Goal: Information Seeking & Learning: Learn about a topic

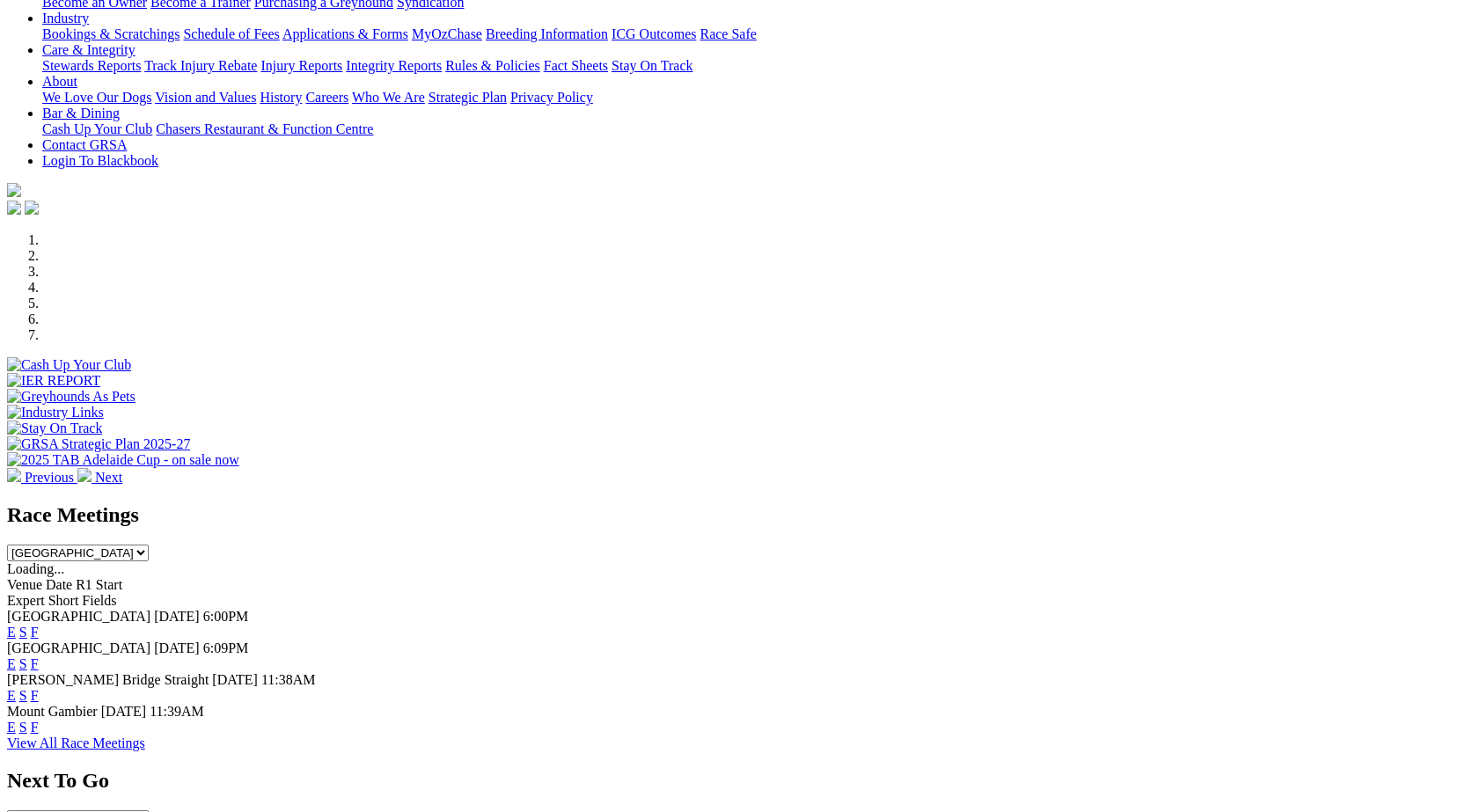
scroll to position [432, 0]
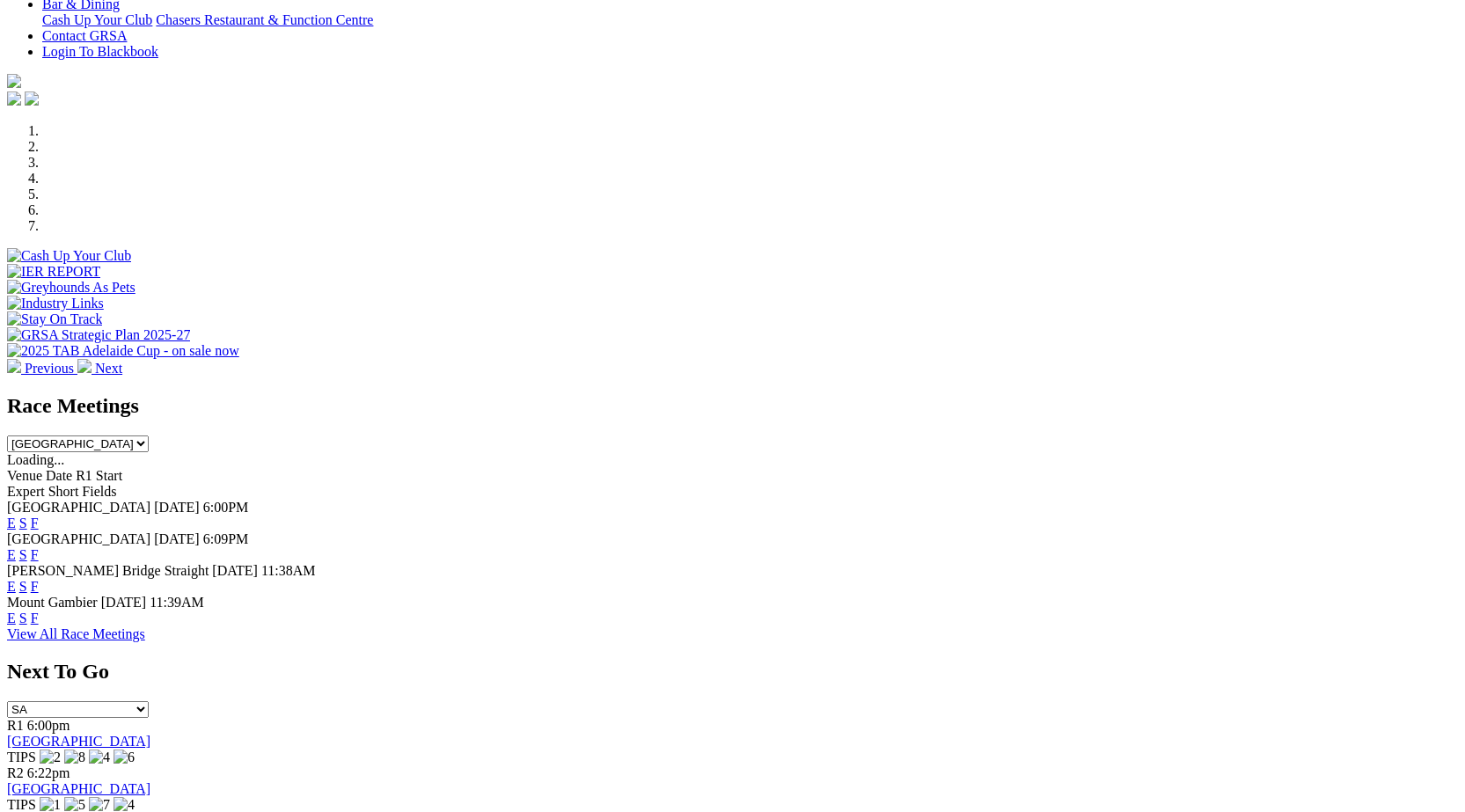
click at [39, 547] on link "F" at bounding box center [35, 555] width 8 height 15
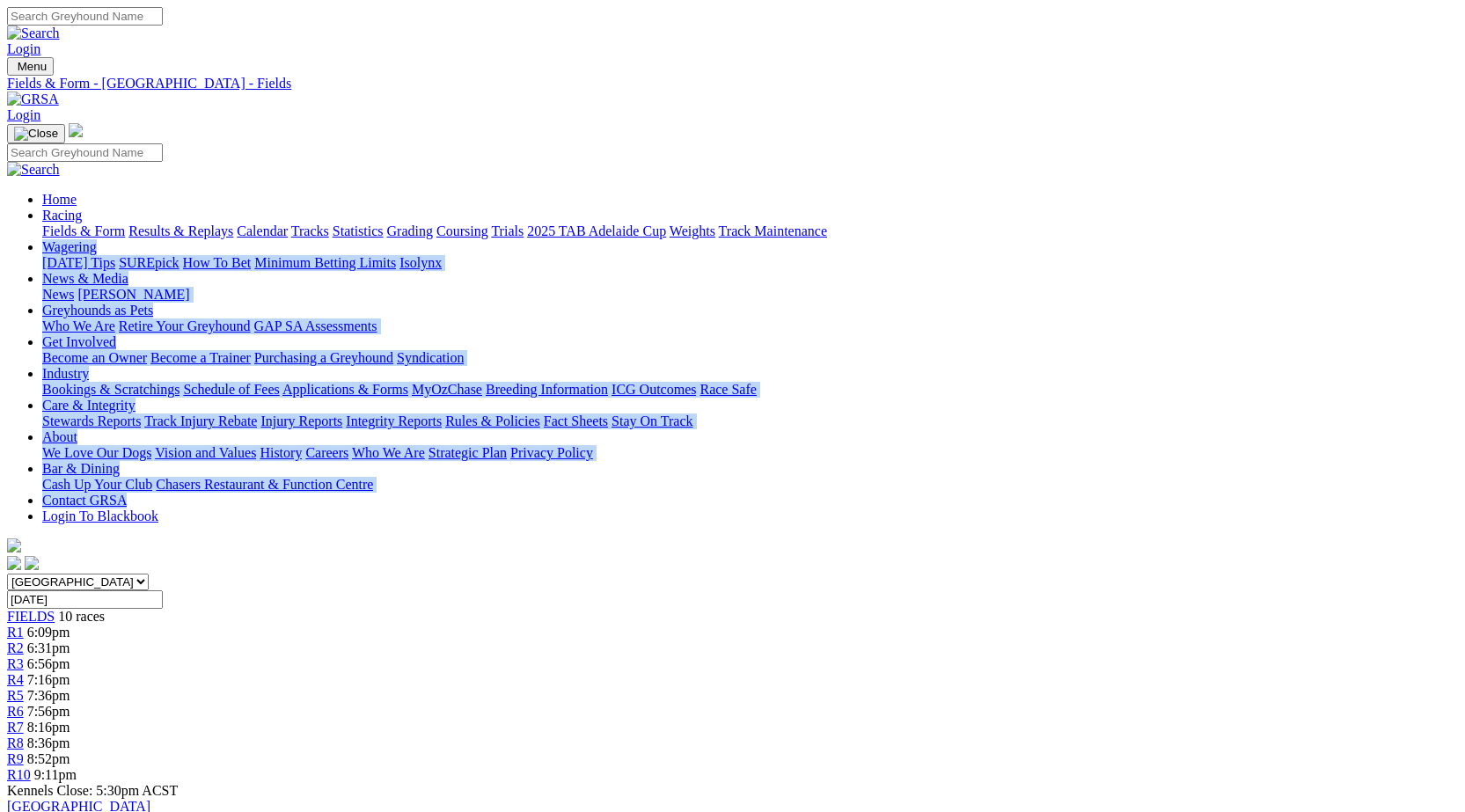
drag, startPoint x: 1465, startPoint y: 132, endPoint x: 1471, endPoint y: 197, distance: 65.3
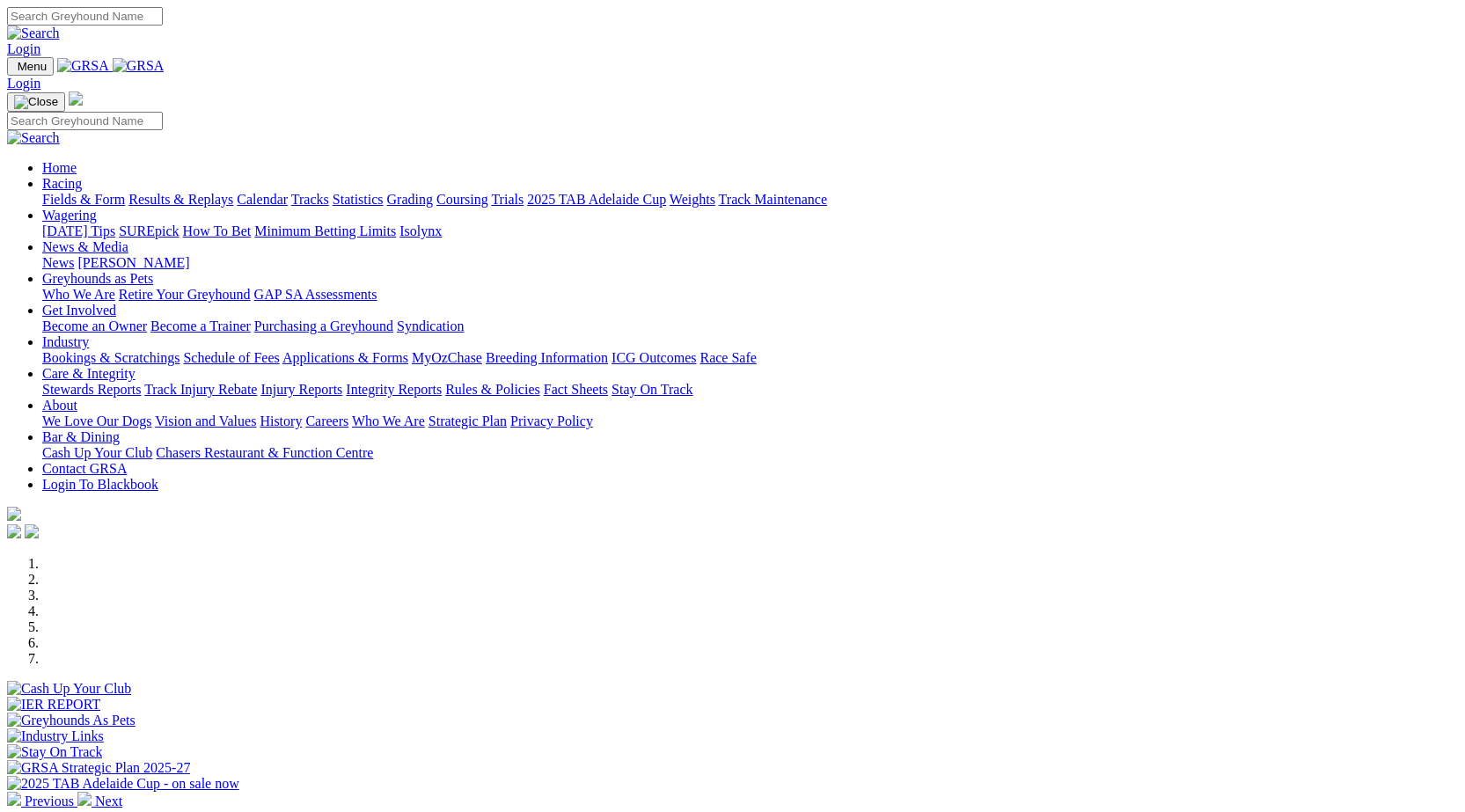
click at [441, 381] on link "Integrity Reports" at bounding box center [394, 389] width 96 height 15
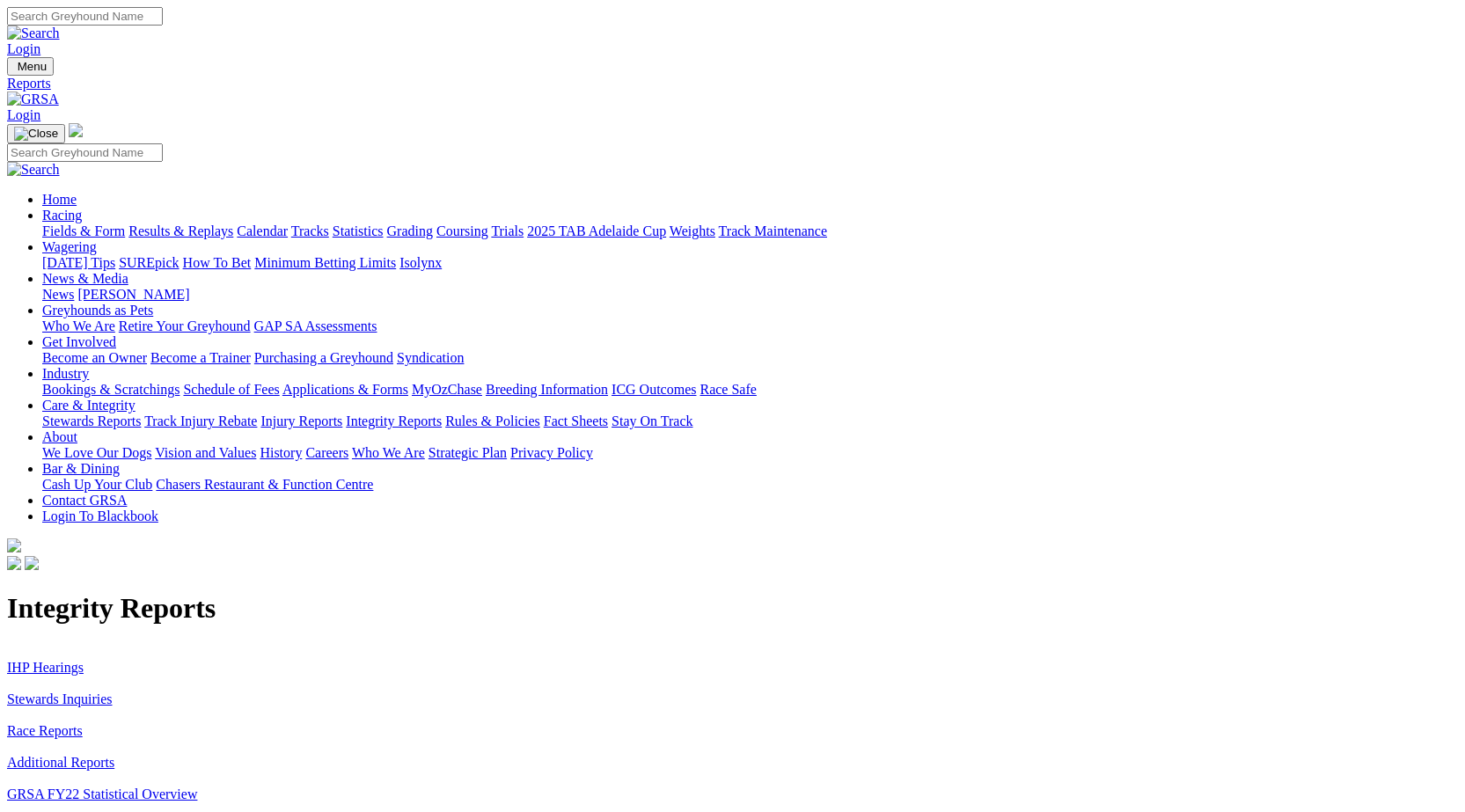
click at [113, 692] on link "Stewards Inquiries" at bounding box center [60, 699] width 106 height 15
click at [84, 660] on link "IHP Hearings" at bounding box center [44, 668] width 76 height 15
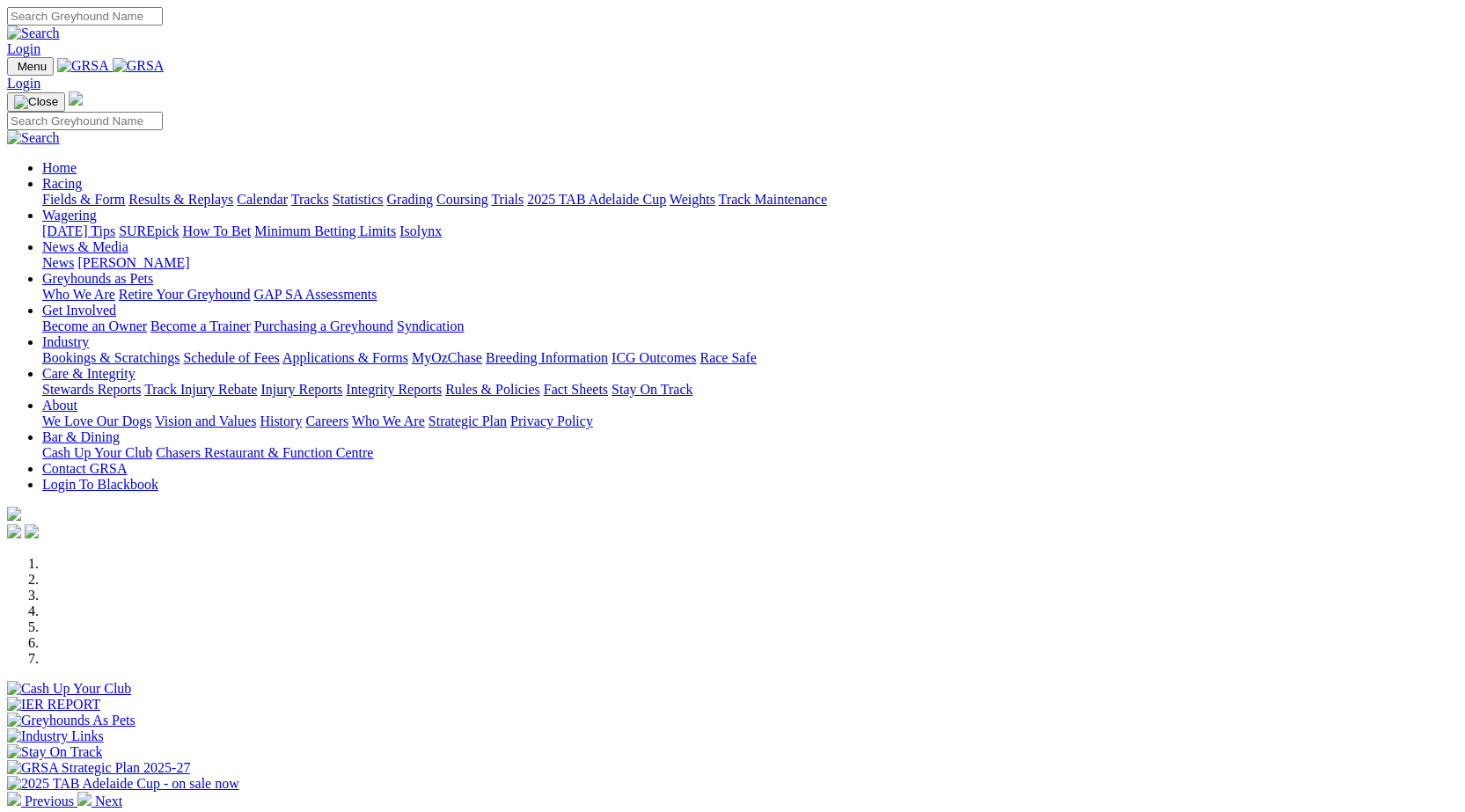
click at [189, 255] on link "[PERSON_NAME]" at bounding box center [133, 263] width 112 height 15
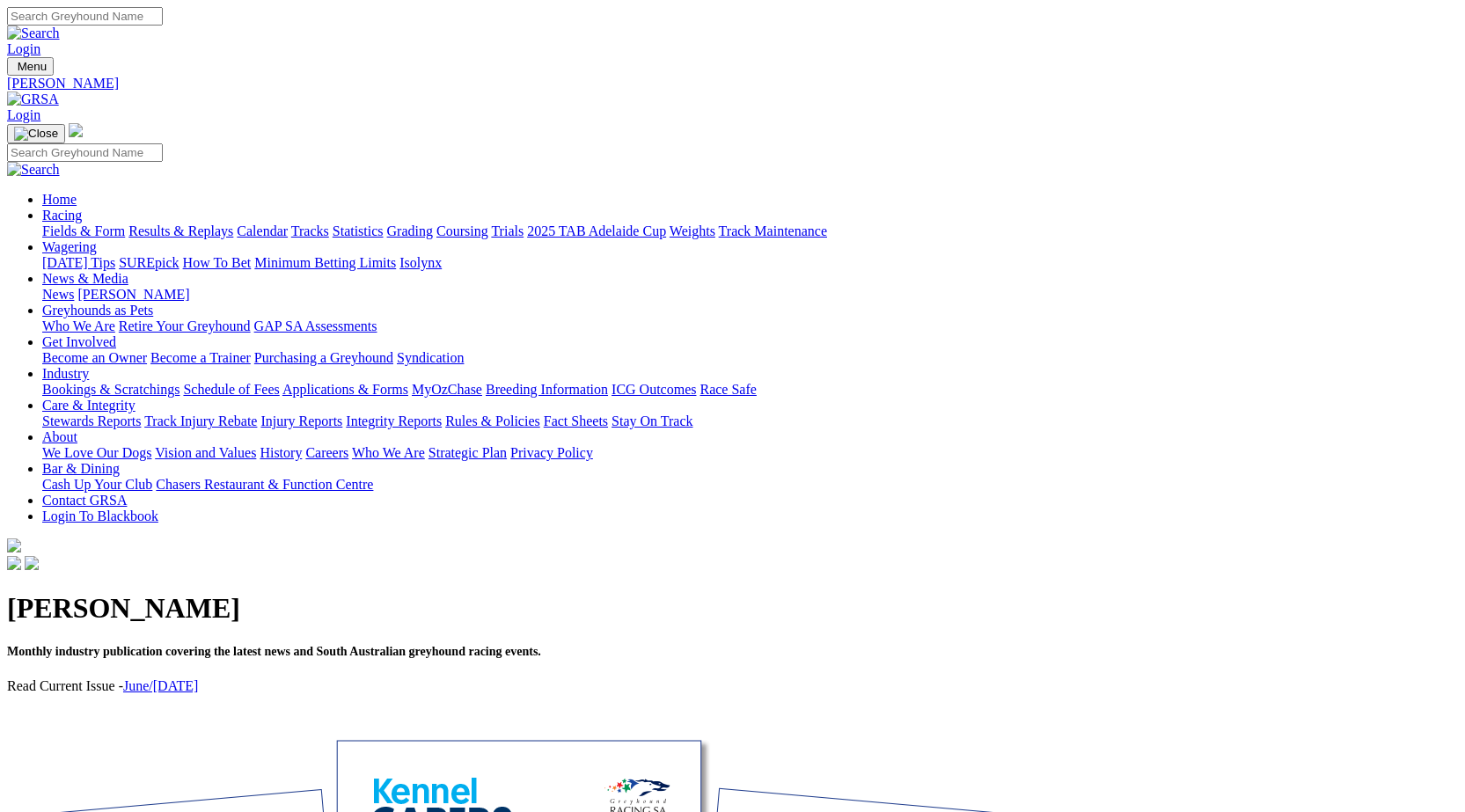
click at [198, 678] on link "June/July 2025" at bounding box center [161, 686] width 75 height 15
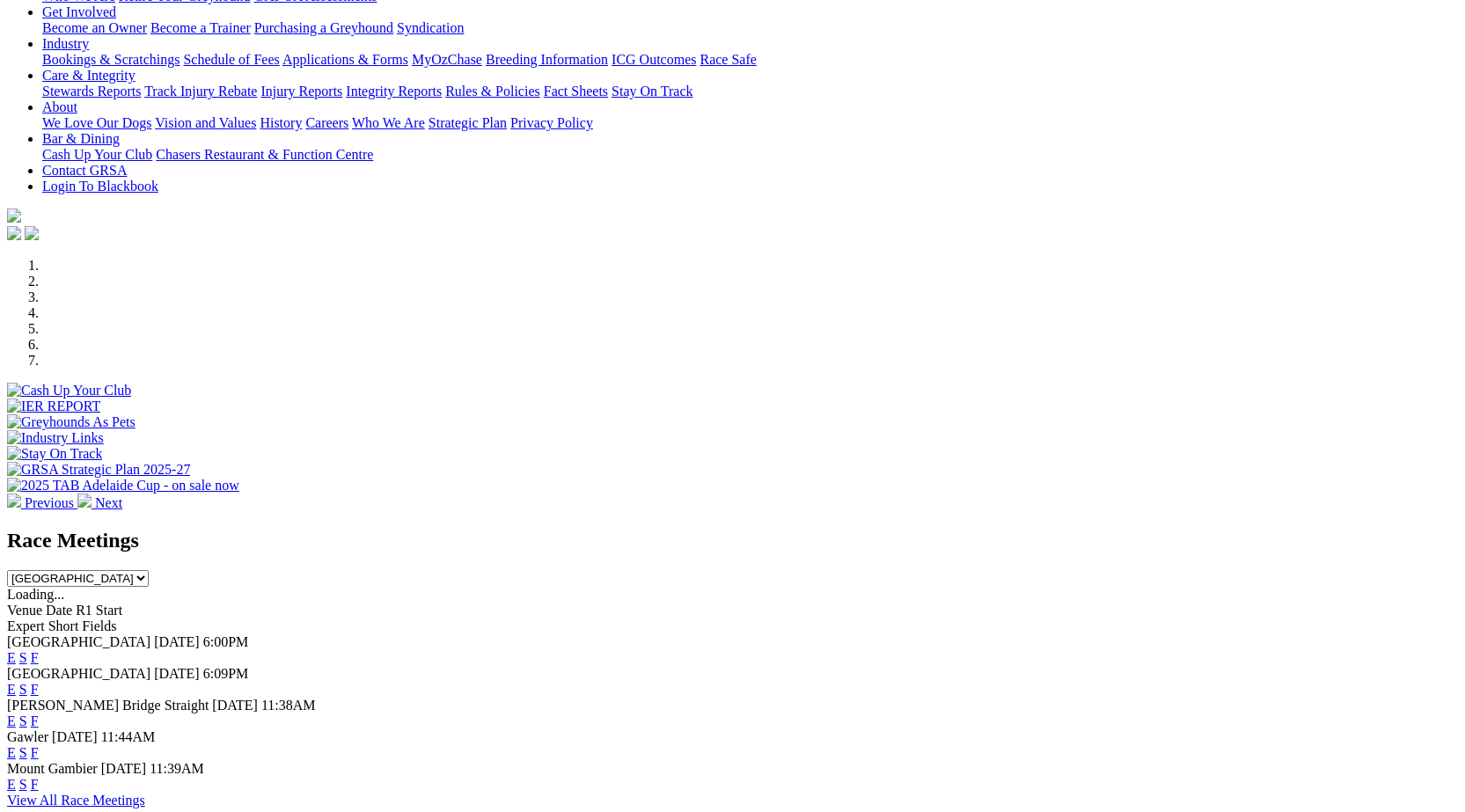
scroll to position [358, 0]
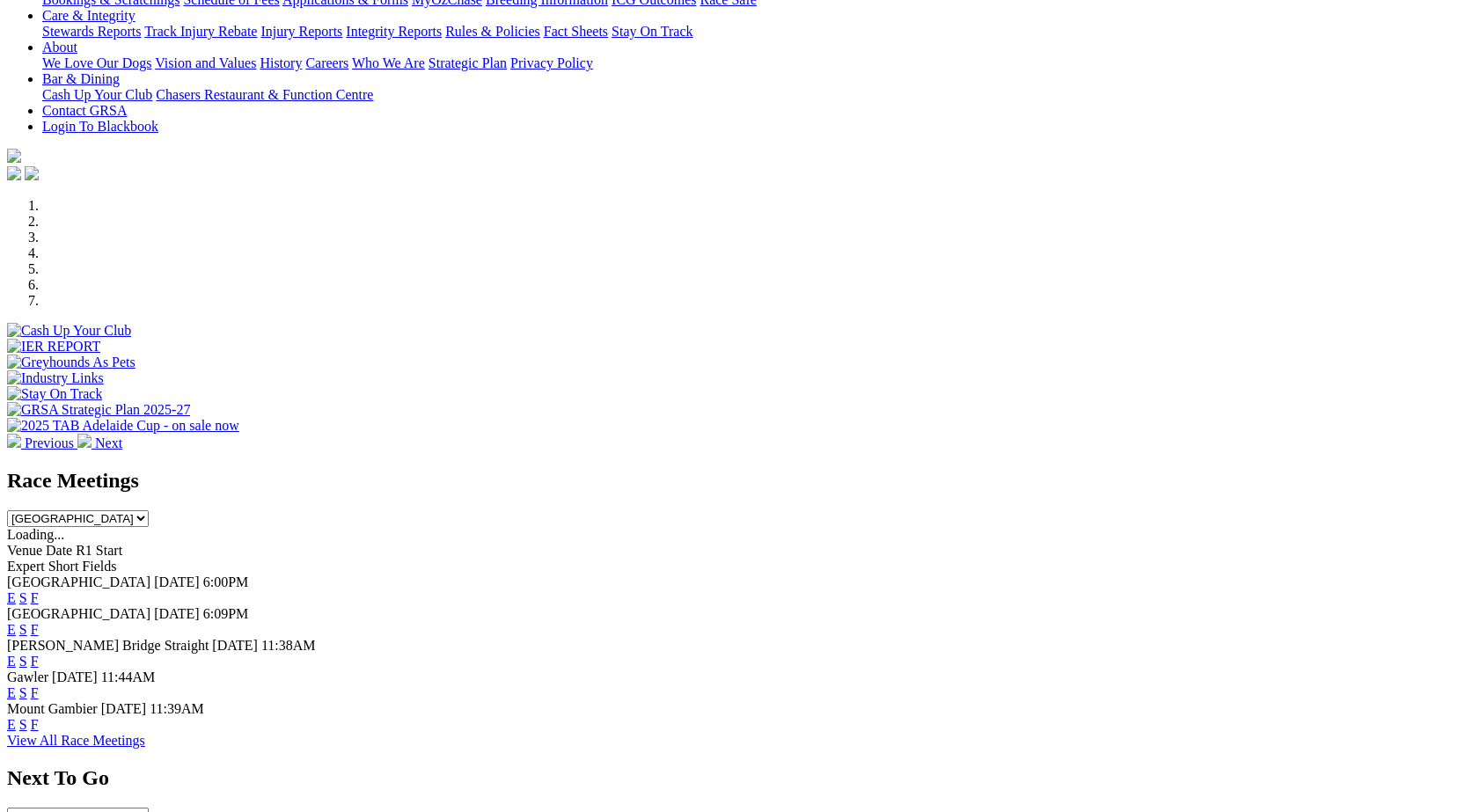
click at [39, 685] on link "F" at bounding box center [35, 693] width 8 height 15
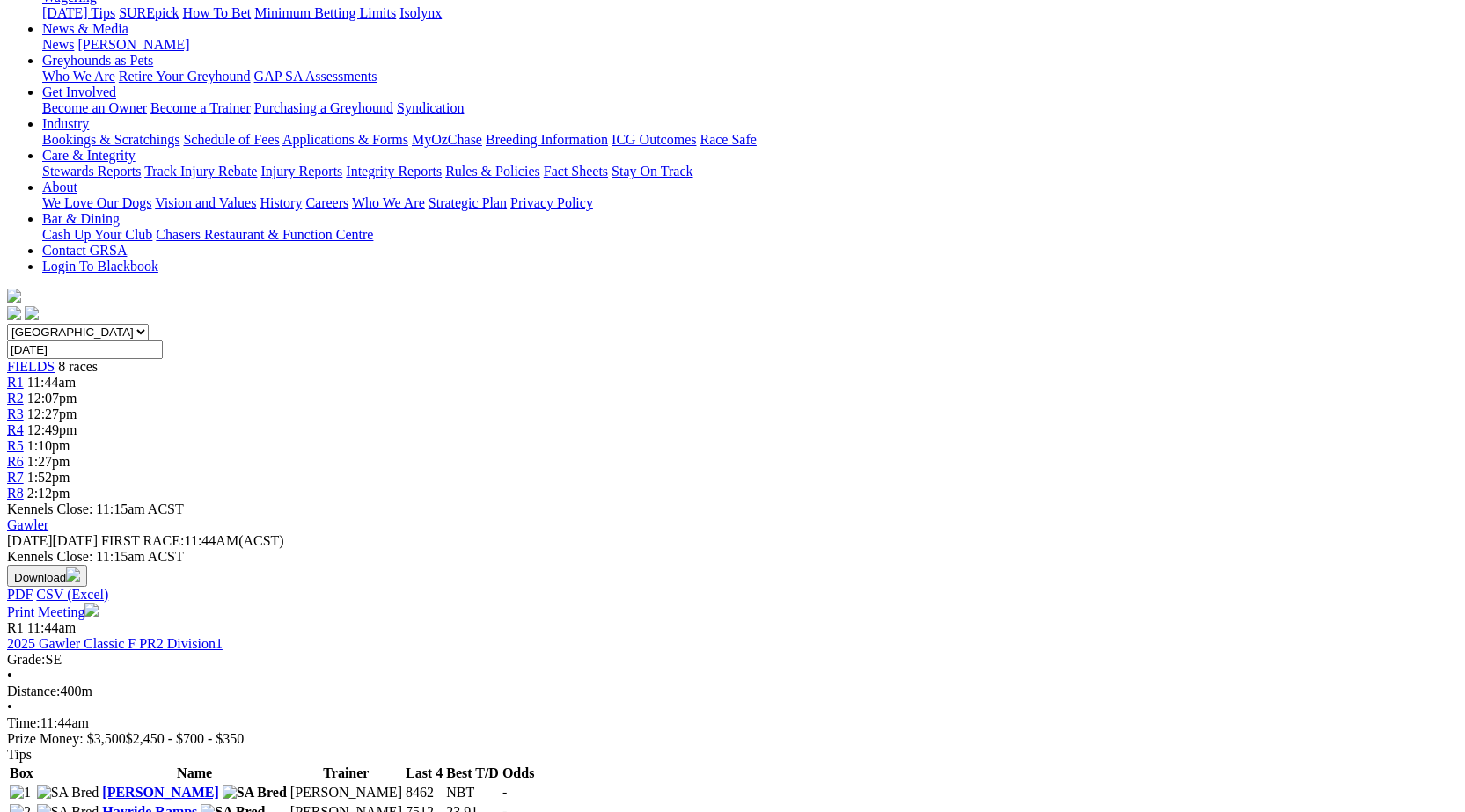
scroll to position [244, 0]
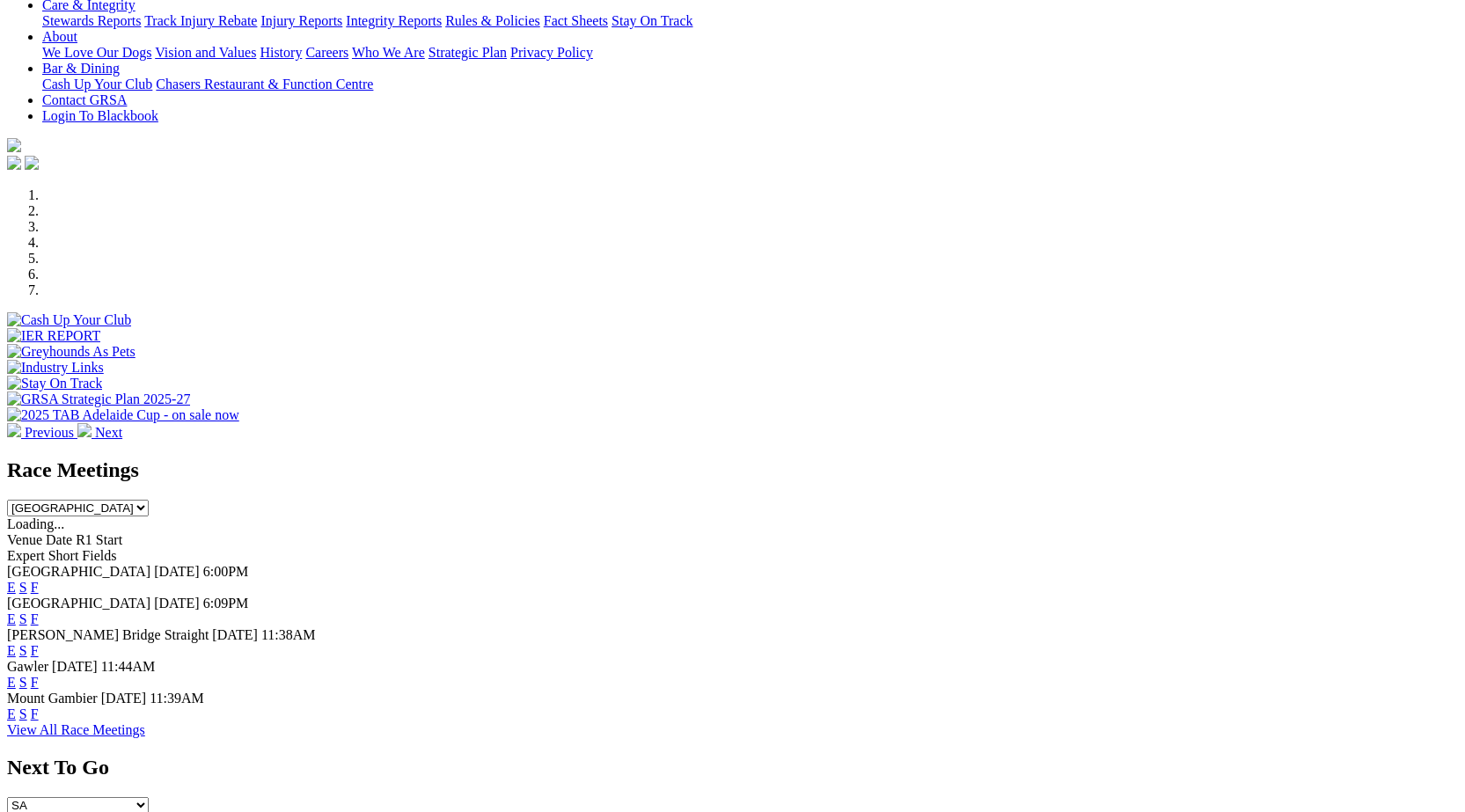
scroll to position [388, 0]
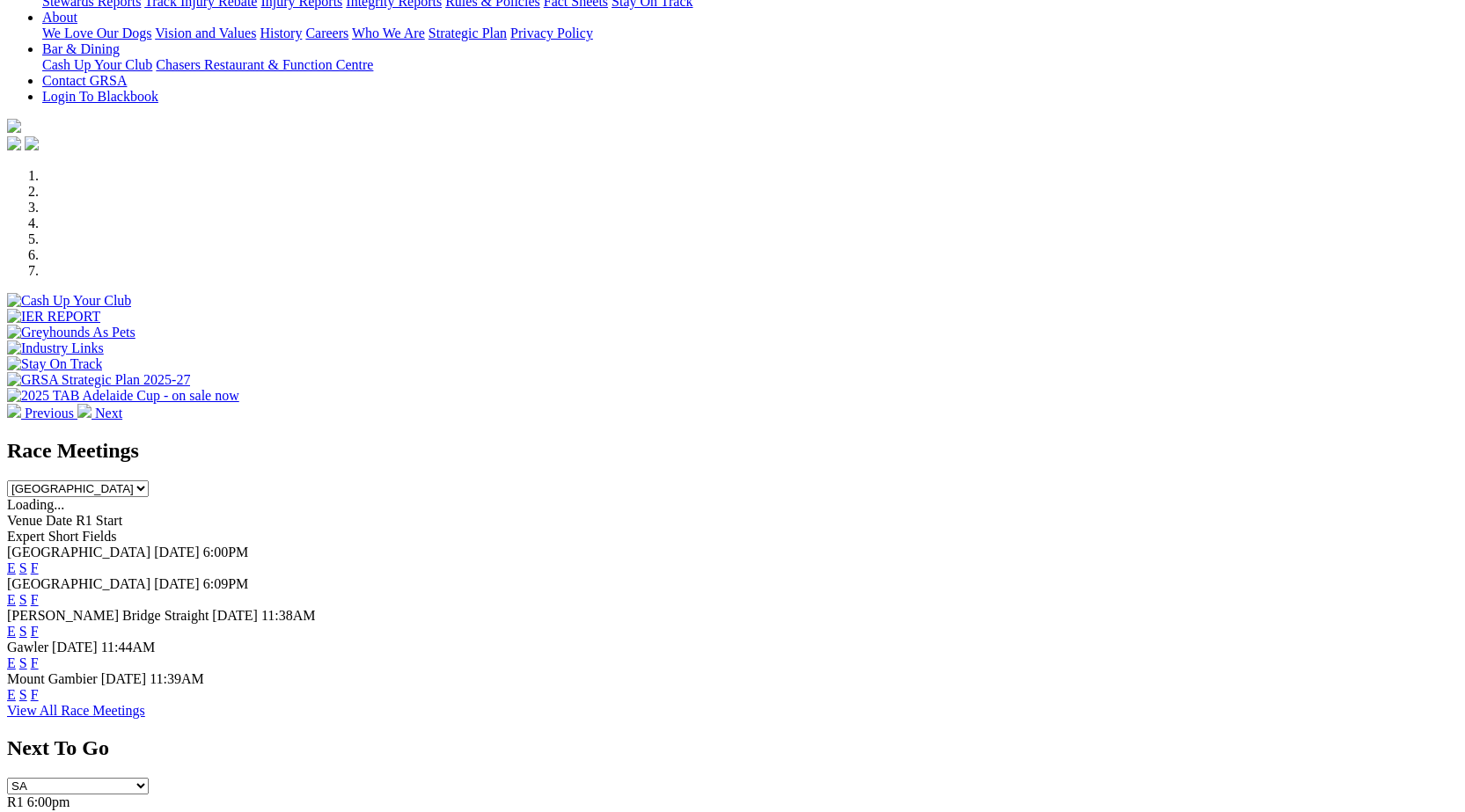
click at [39, 592] on link "F" at bounding box center [35, 600] width 8 height 15
